Goal: Task Accomplishment & Management: Use online tool/utility

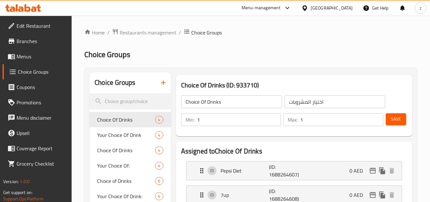
click at [338, 8] on div "[GEOGRAPHIC_DATA]" at bounding box center [332, 7] width 42 height 7
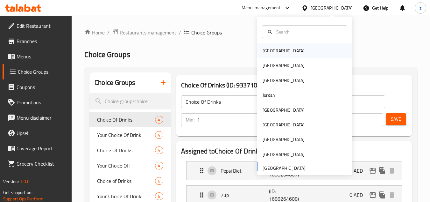
click at [299, 50] on div "Bahrain" at bounding box center [305, 50] width 96 height 15
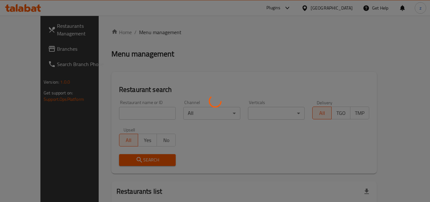
click at [349, 37] on div at bounding box center [215, 101] width 430 height 202
click at [348, 8] on div at bounding box center [215, 101] width 430 height 202
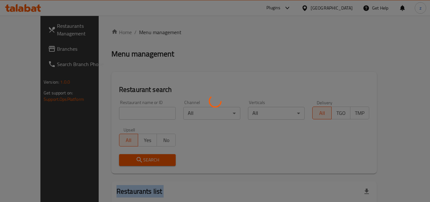
click at [348, 8] on div at bounding box center [215, 101] width 430 height 202
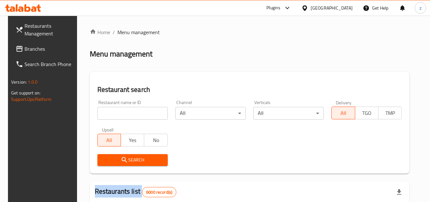
click at [348, 16] on div "​ Plugins Bahrain Get Help z Restaurants Management Branches Search Branch Phon…" at bounding box center [215, 109] width 430 height 186
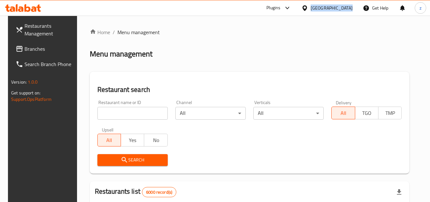
click at [348, 8] on div "Bahrain" at bounding box center [332, 7] width 42 height 7
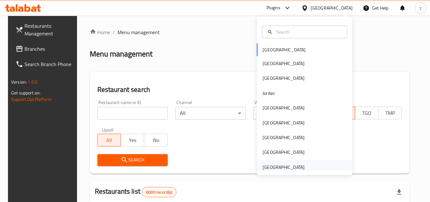
click at [279, 168] on div "[GEOGRAPHIC_DATA]" at bounding box center [284, 166] width 42 height 7
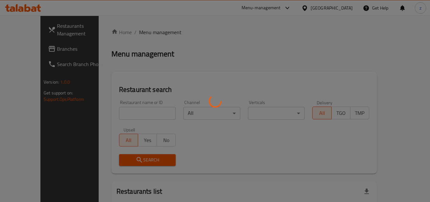
click at [216, 54] on div at bounding box center [215, 101] width 430 height 202
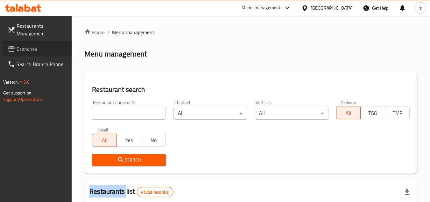
click at [42, 48] on span "Branches" at bounding box center [42, 49] width 50 height 8
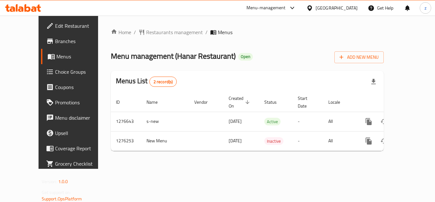
click at [55, 73] on span "Choice Groups" at bounding box center [80, 72] width 51 height 8
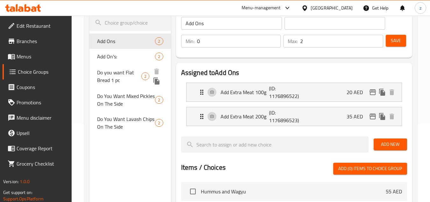
scroll to position [64, 0]
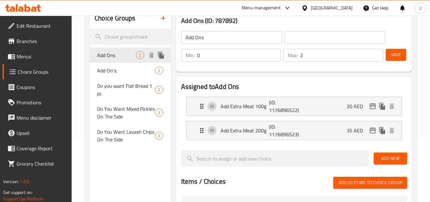
click at [139, 62] on div "Add Ons 2" at bounding box center [129, 54] width 81 height 15
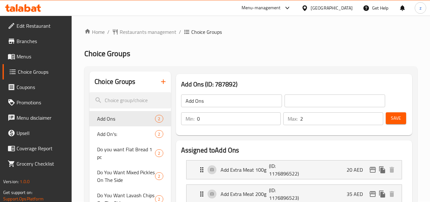
scroll to position [0, 0]
click at [127, 137] on span "Add On's:" at bounding box center [116, 134] width 39 height 8
type input "Add On's:"
type input "الإضافات:"
type input "1"
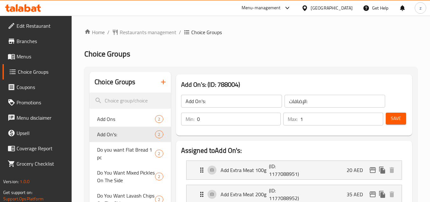
click at [50, 7] on div "Menu-management [GEOGRAPHIC_DATA] Get Help z" at bounding box center [215, 7] width 430 height 15
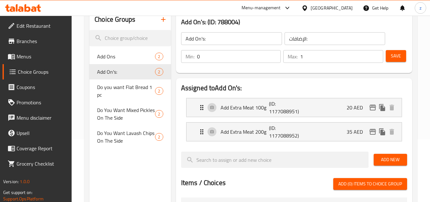
scroll to position [64, 0]
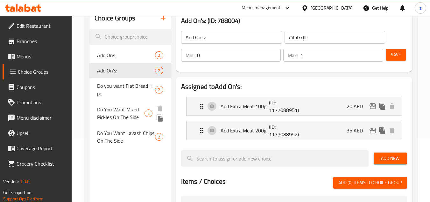
click at [118, 109] on span "Do You Want Mixed Pickles On The Side" at bounding box center [120, 112] width 47 height 15
type input "Do You Want Mixed Pickles On The Side"
type input "هل تريد مخللات مشكلة على جانب"
type input "1"
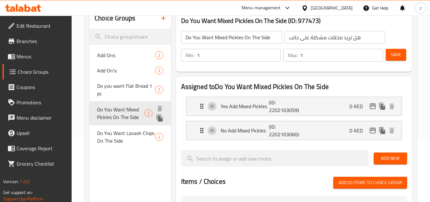
click at [132, 110] on span "Do You Want Mixed Pickles On The Side" at bounding box center [120, 112] width 47 height 15
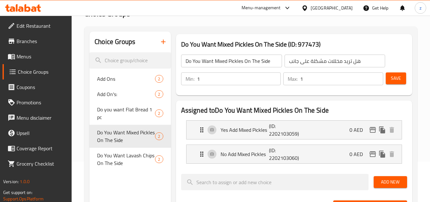
scroll to position [0, 0]
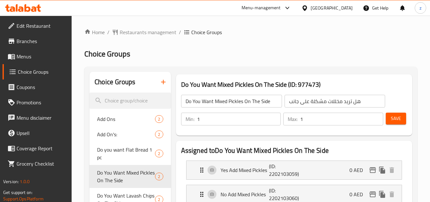
click at [46, 7] on div "Menu-management [GEOGRAPHIC_DATA] Get Help z" at bounding box center [215, 7] width 430 height 15
